Goal: Find specific page/section: Find specific page/section

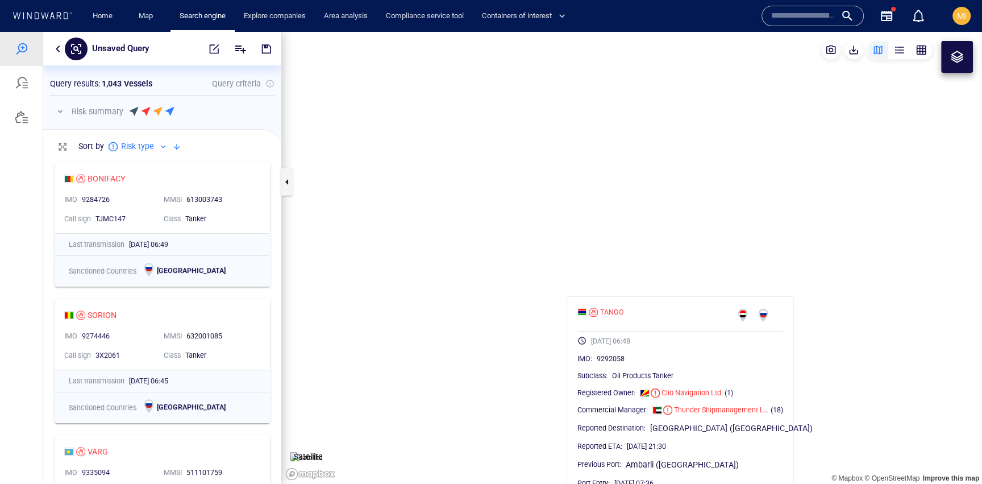
scroll to position [327, 238]
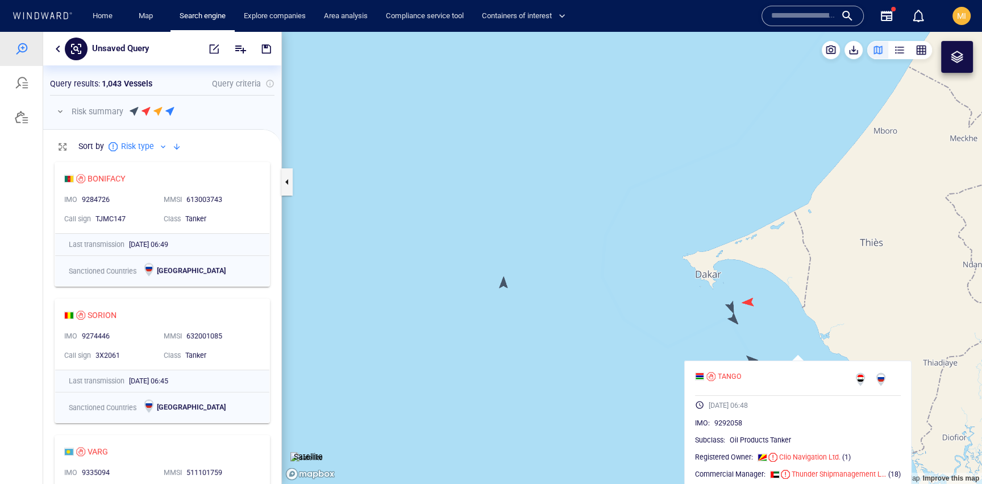
drag, startPoint x: 767, startPoint y: 334, endPoint x: 677, endPoint y: 295, distance: 99.1
click at [677, 295] on canvas "Map" at bounding box center [632, 258] width 700 height 452
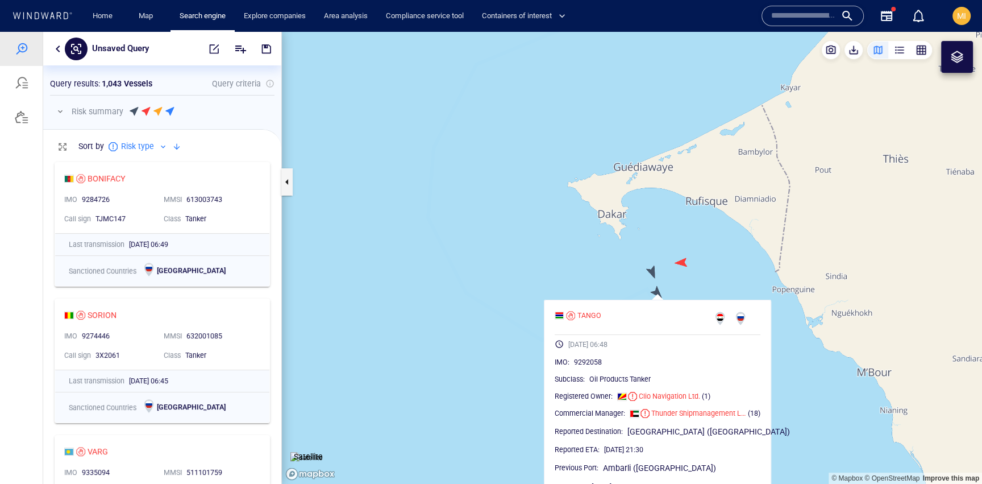
click at [653, 272] on canvas "Map" at bounding box center [632, 258] width 700 height 452
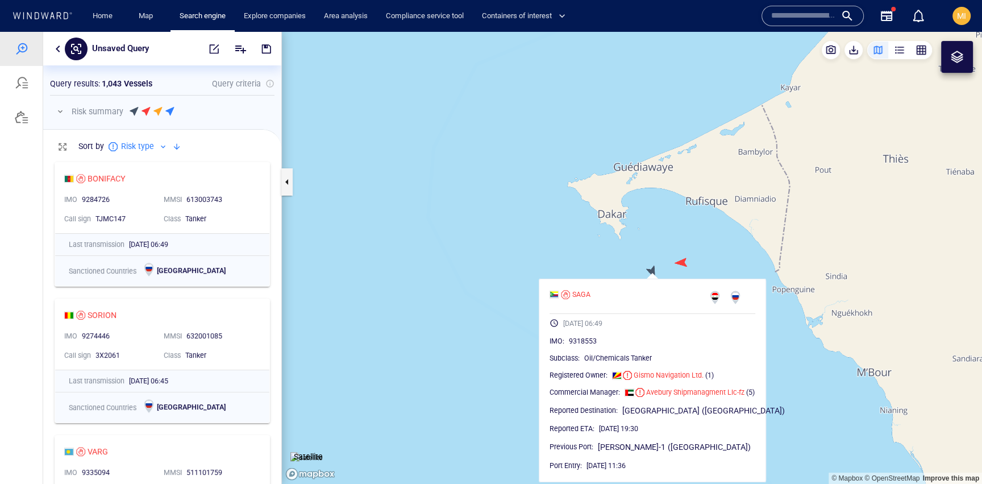
click at [955, 51] on div at bounding box center [958, 57] width 14 height 14
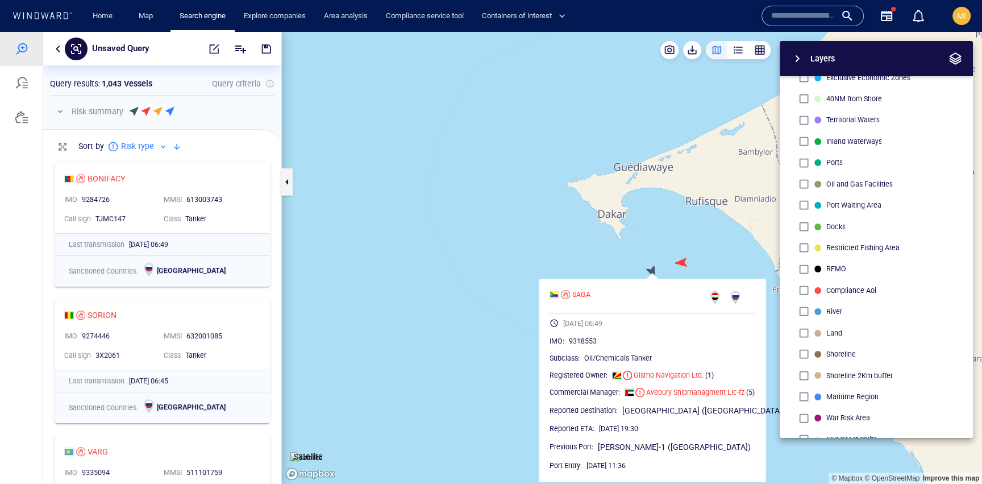
scroll to position [0, 0]
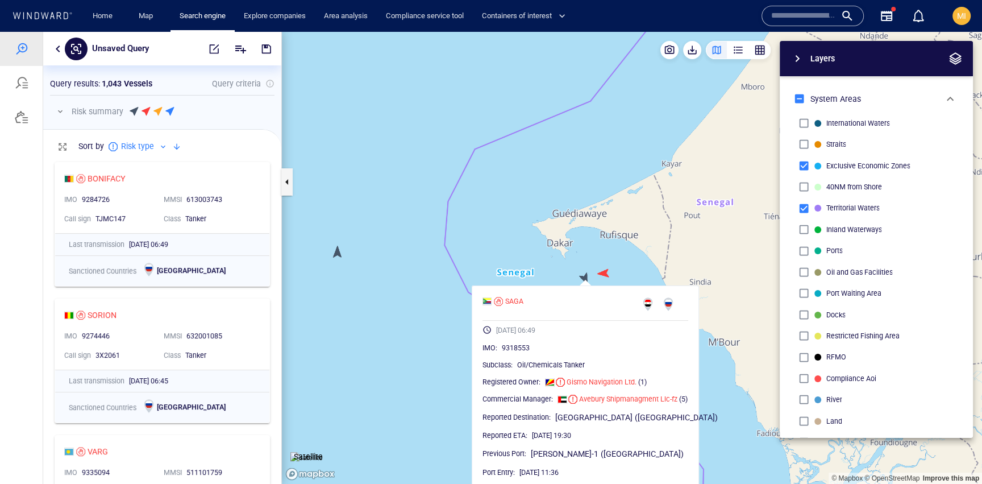
click at [553, 266] on canvas "Map" at bounding box center [632, 258] width 700 height 452
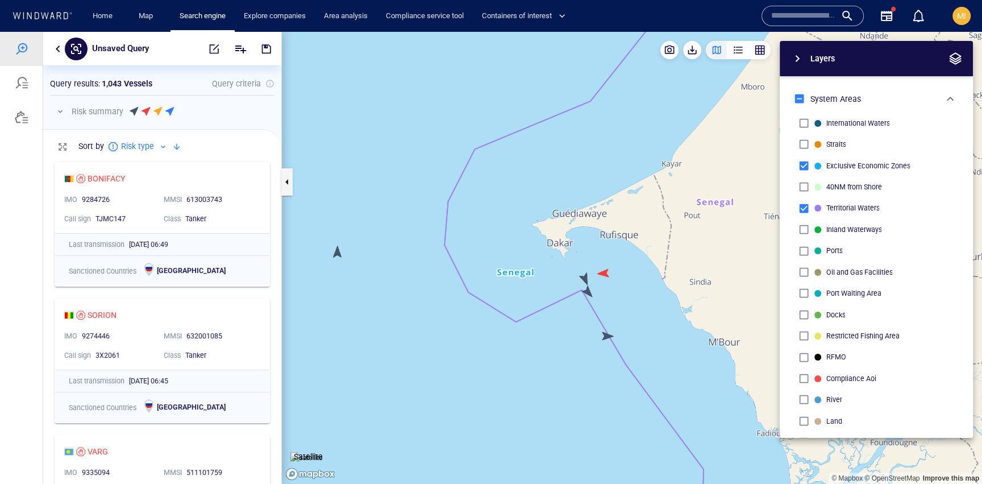
click at [606, 339] on canvas "Map" at bounding box center [632, 258] width 700 height 452
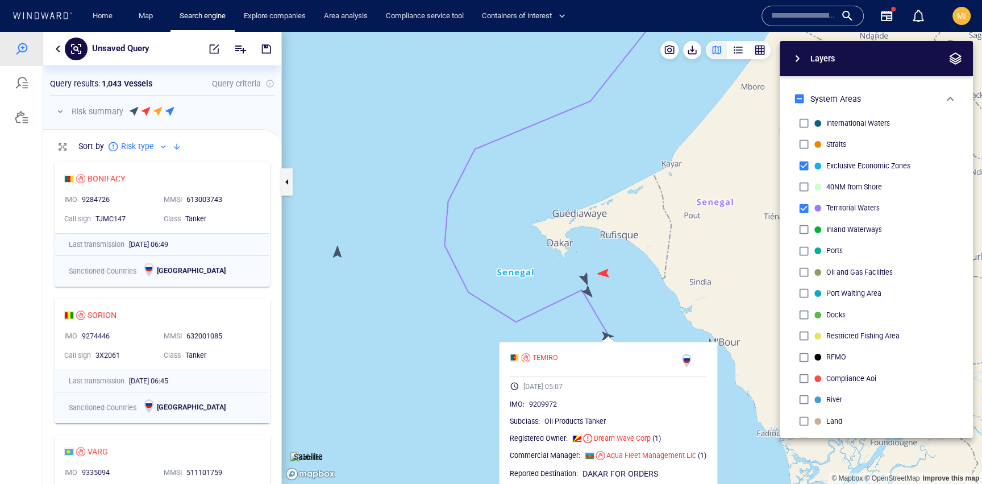
click at [607, 340] on canvas "Map" at bounding box center [632, 258] width 700 height 452
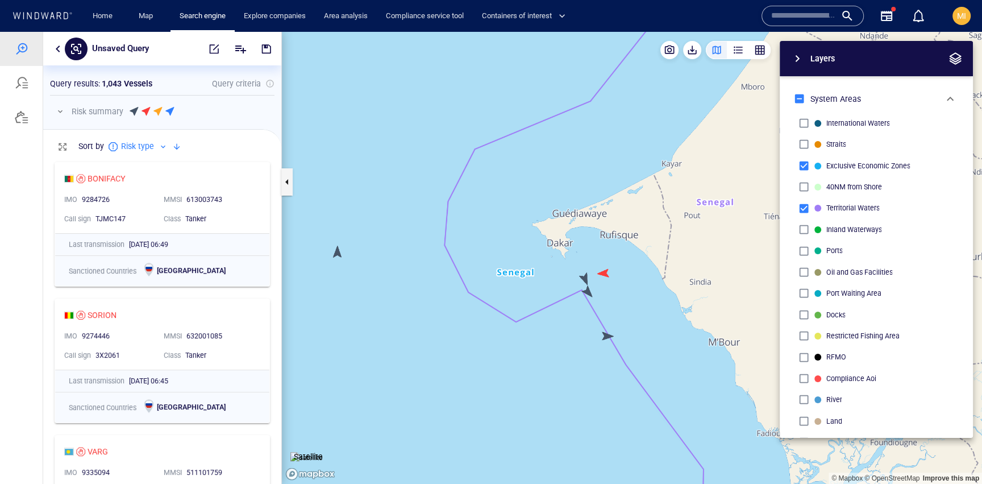
click at [590, 291] on canvas "Map" at bounding box center [632, 258] width 700 height 452
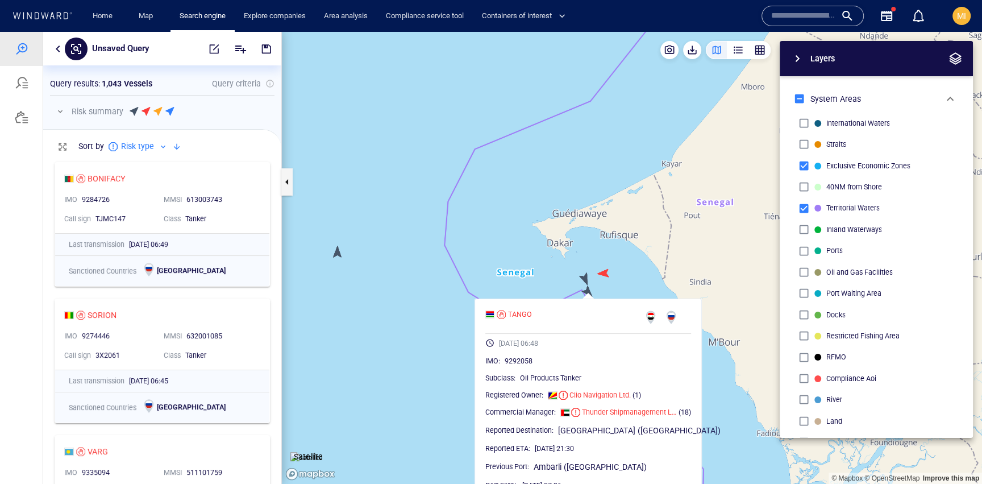
click at [589, 291] on canvas "Map" at bounding box center [632, 258] width 700 height 452
